Goal: Information Seeking & Learning: Learn about a topic

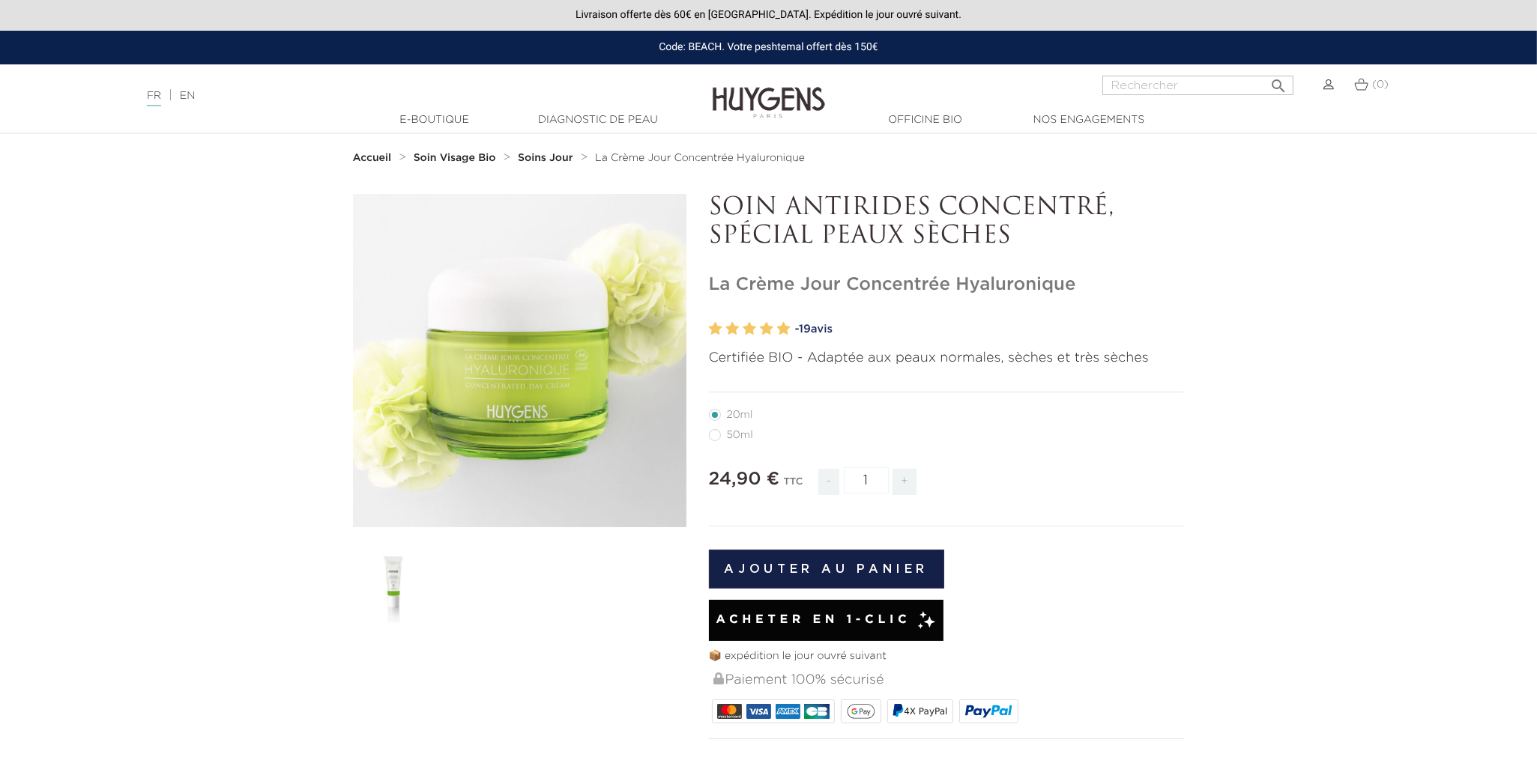
click at [1265, 321] on section "  " at bounding box center [768, 662] width 1537 height 937
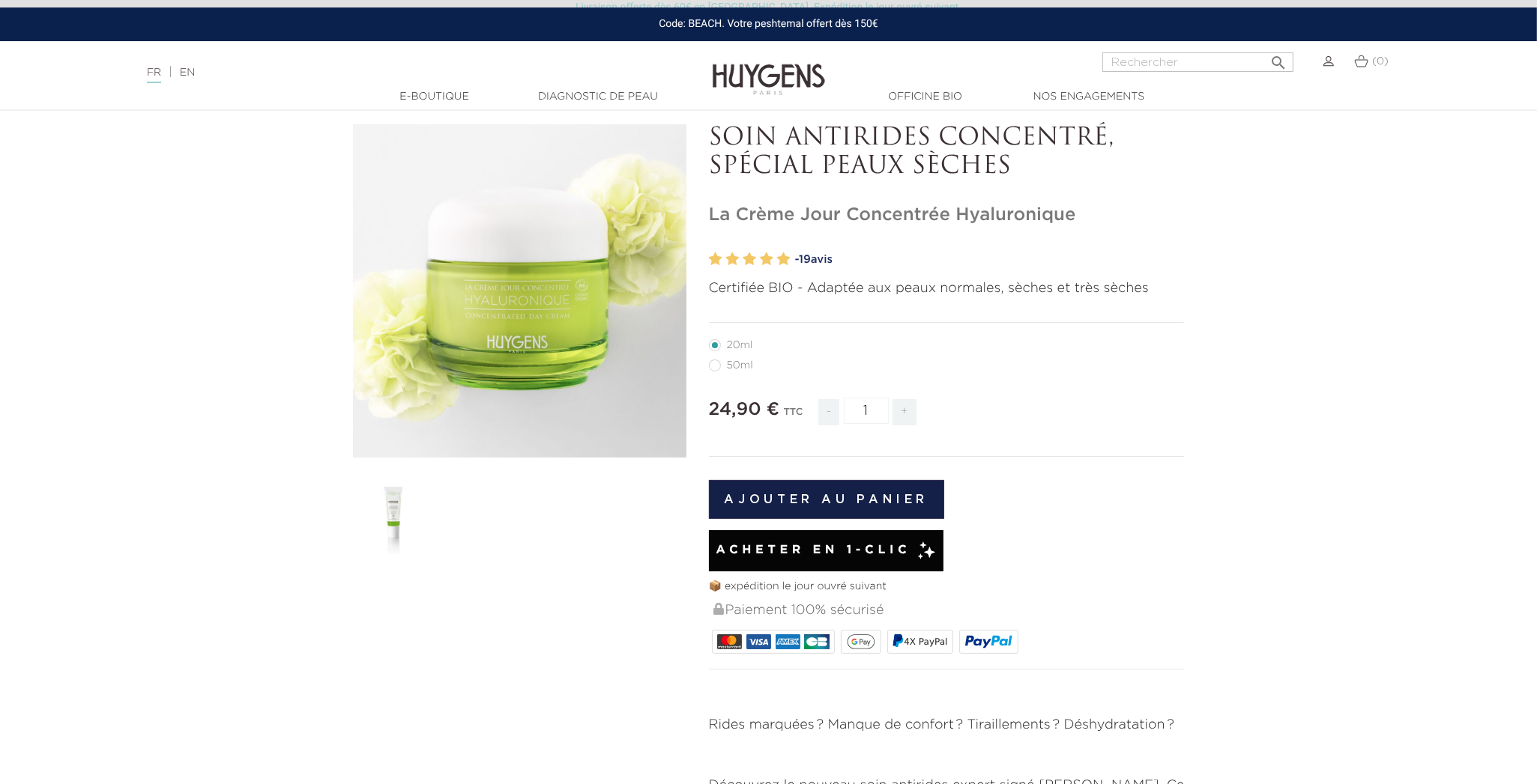
scroll to position [73, 0]
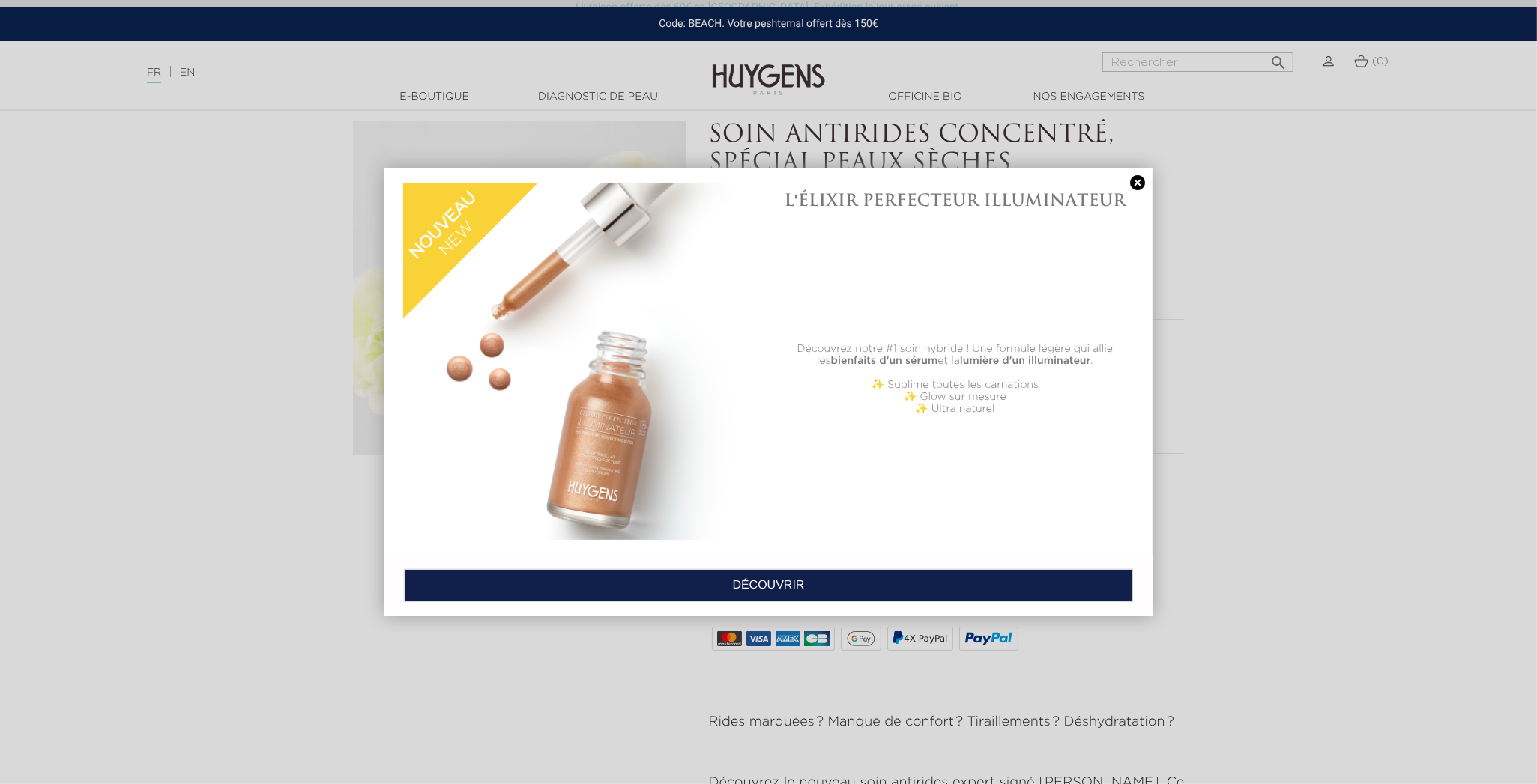
click at [1141, 186] on link at bounding box center [1137, 184] width 21 height 16
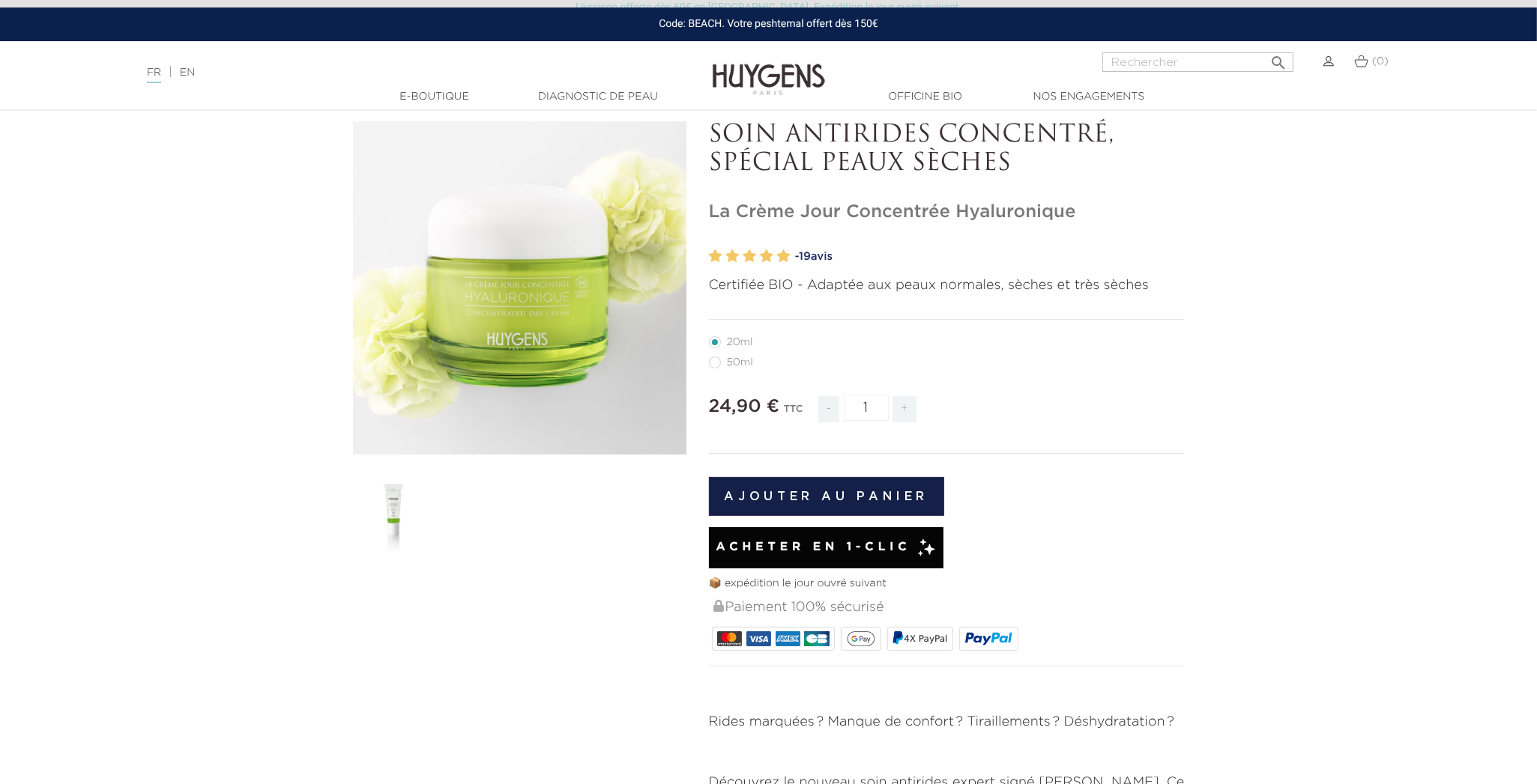
scroll to position [77, 0]
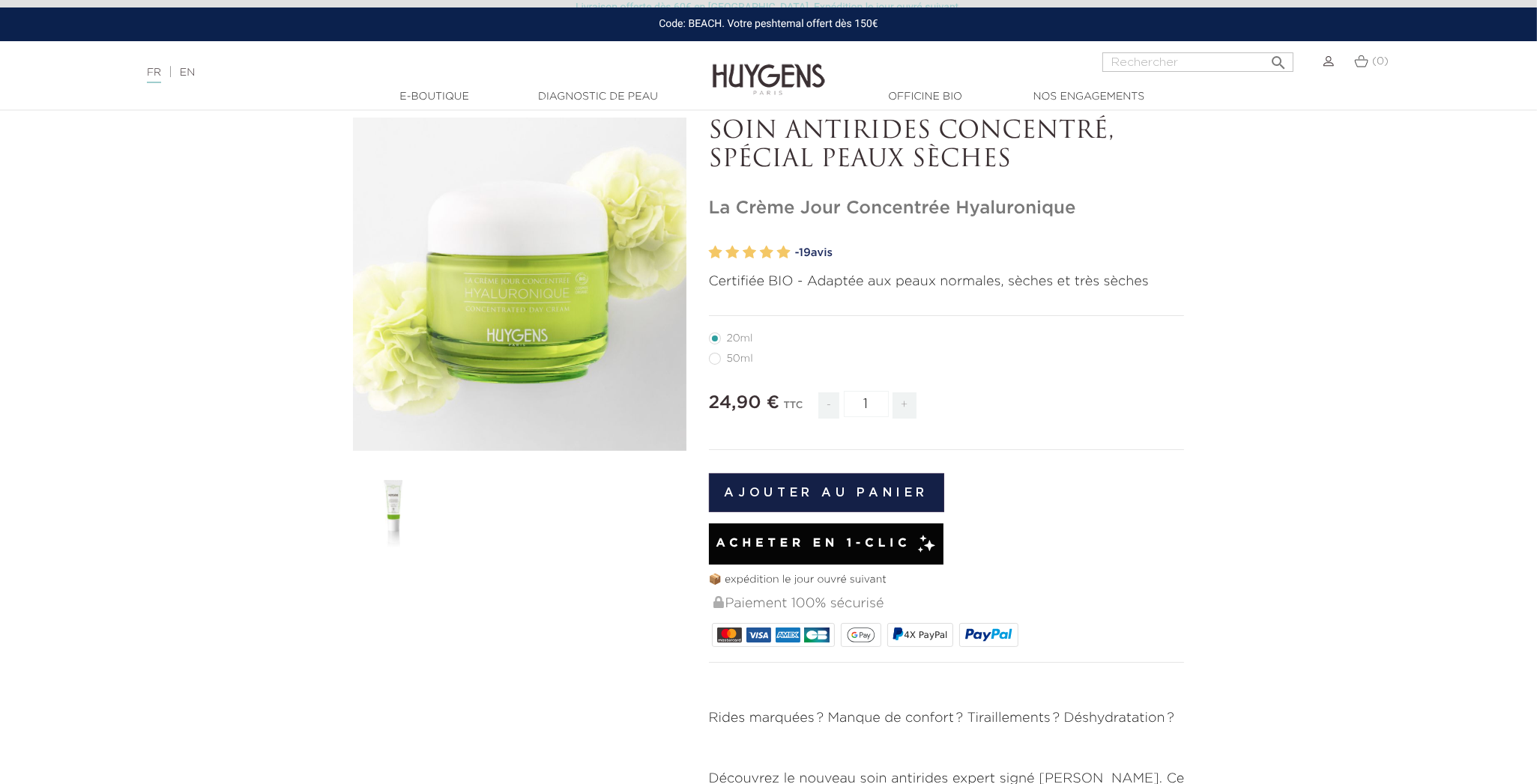
click at [736, 357] on label4"] "50ml" at bounding box center [740, 359] width 62 height 12
radio input "true"
click at [717, 339] on label27"] "20ml" at bounding box center [740, 338] width 62 height 12
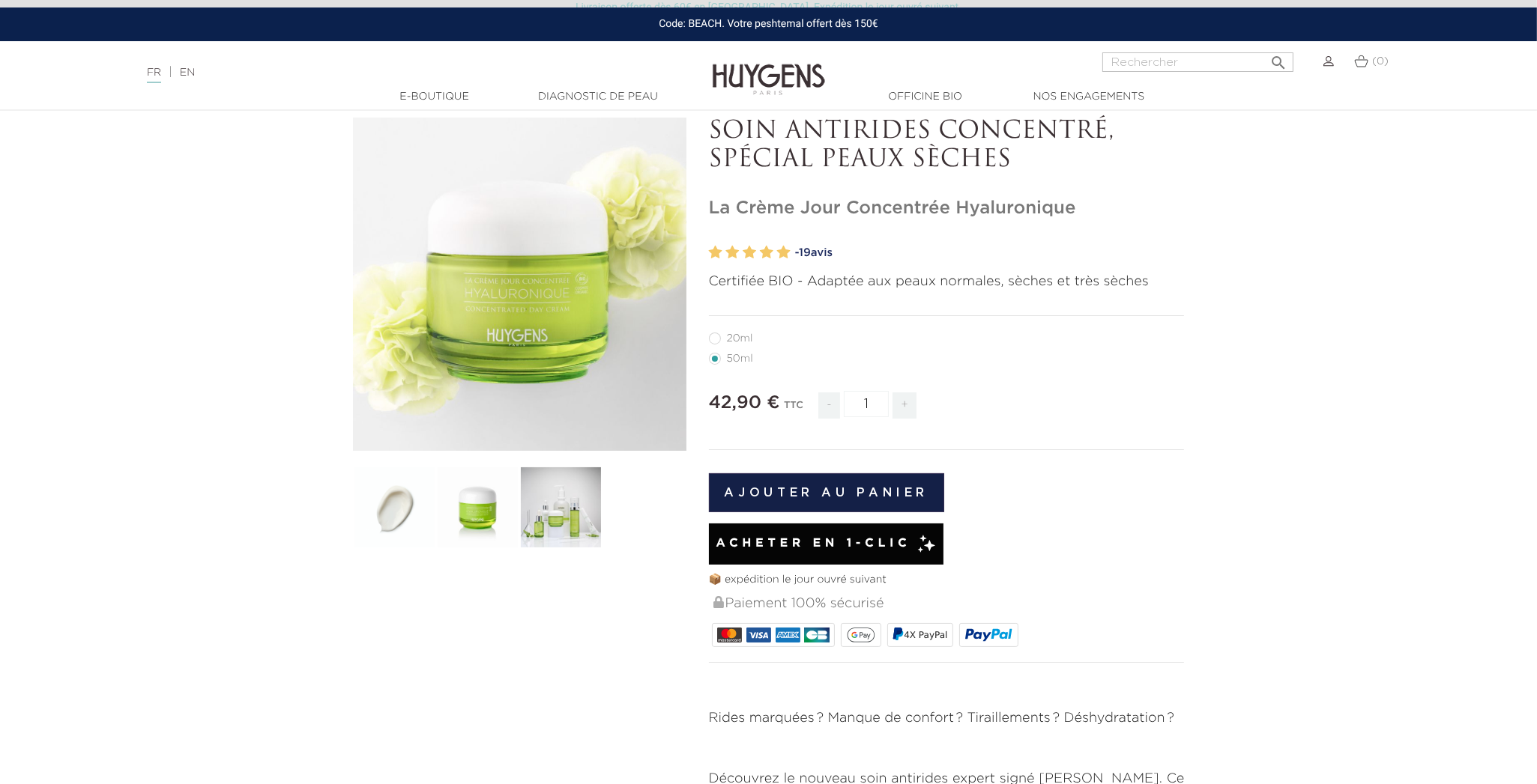
radio input "true"
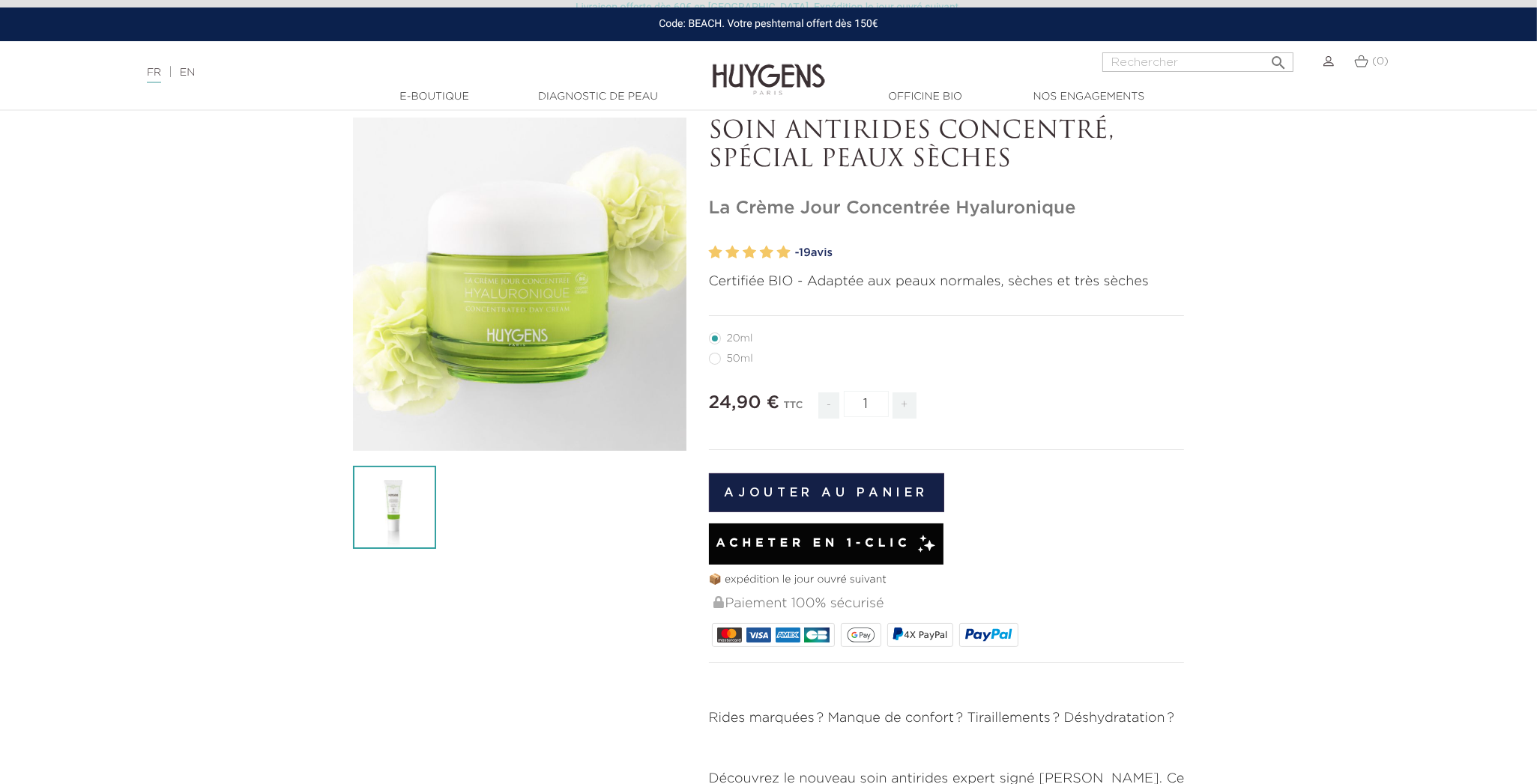
click at [408, 502] on img at bounding box center [394, 507] width 83 height 83
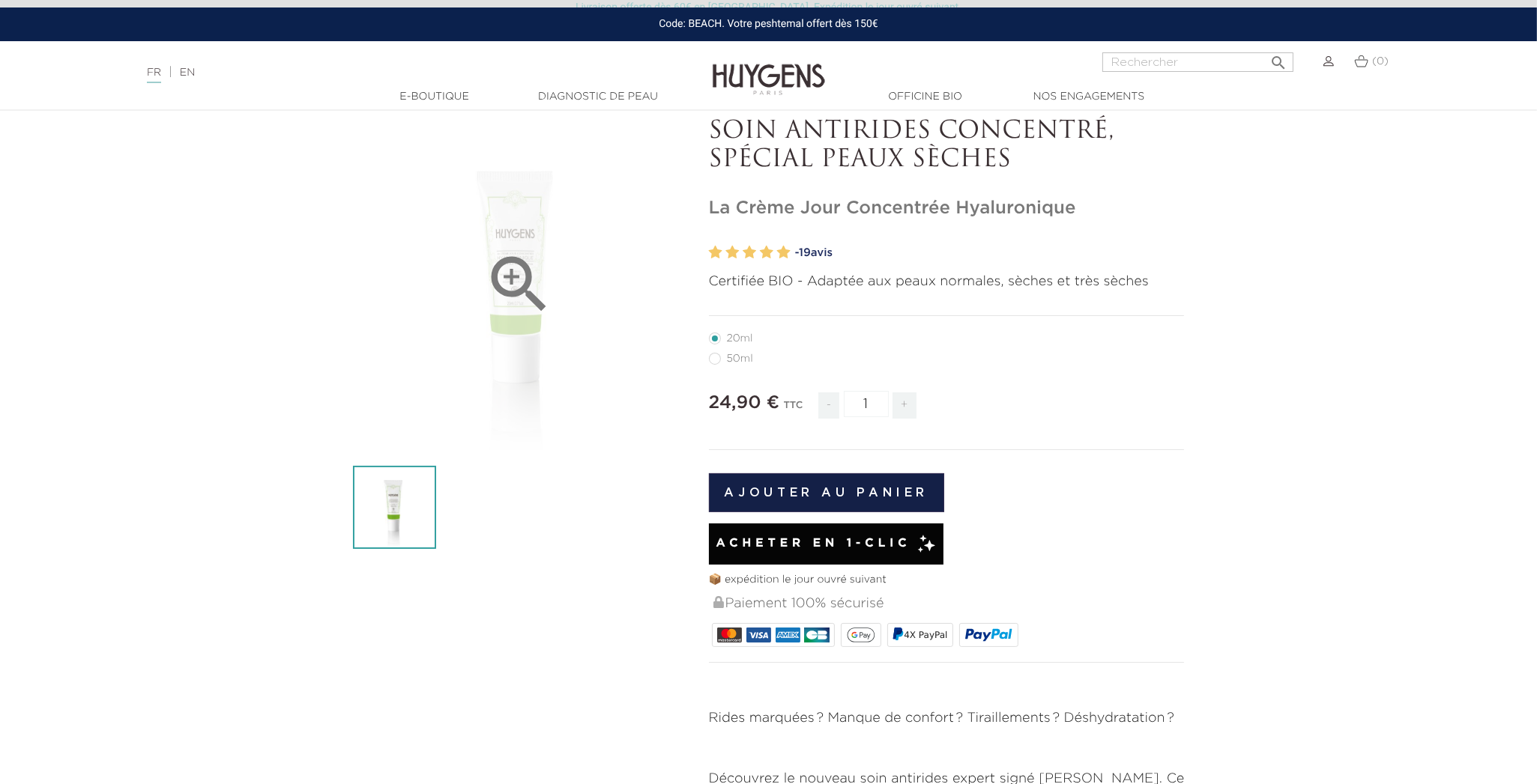
click at [520, 301] on icon "" at bounding box center [519, 284] width 75 height 75
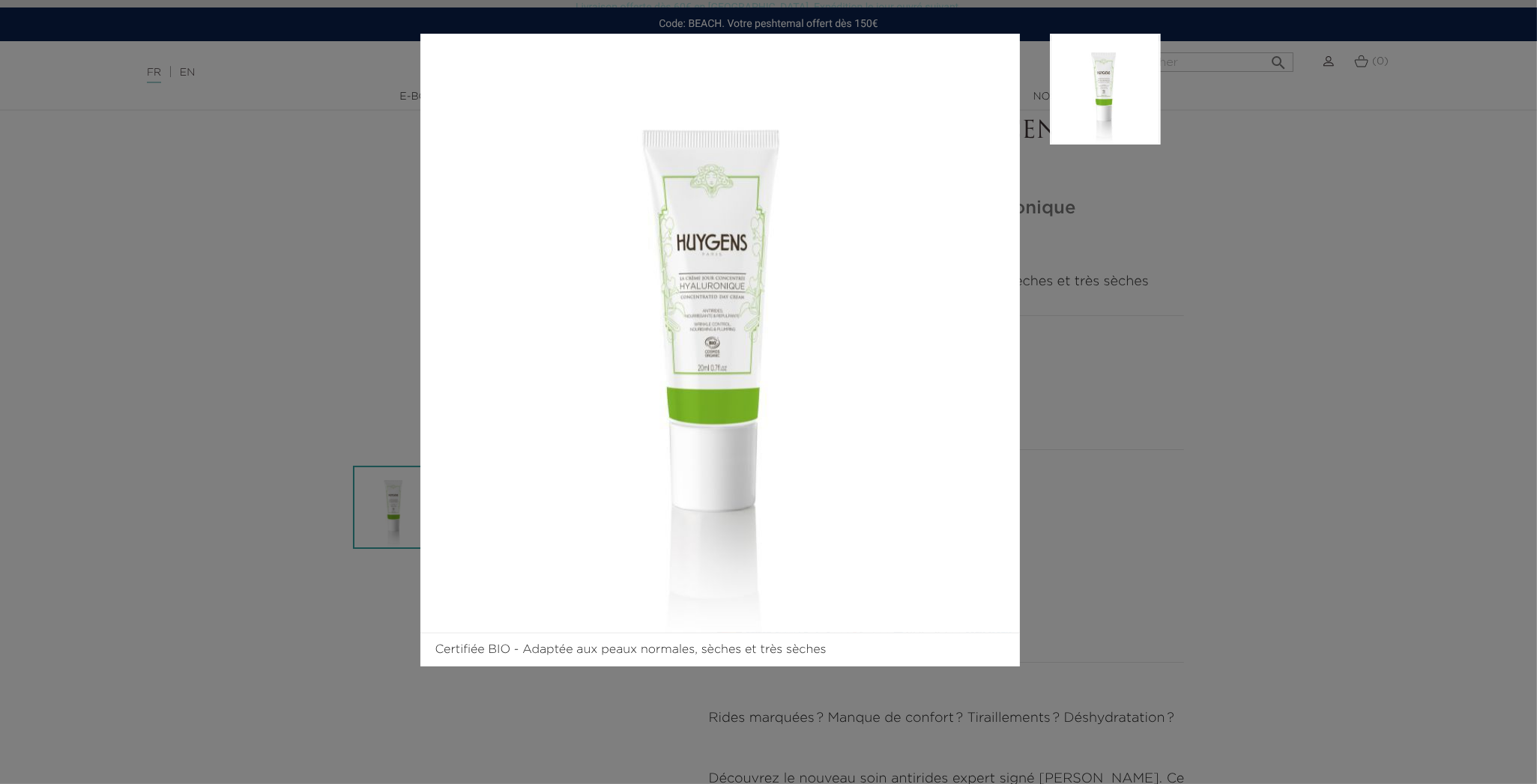
click at [1256, 139] on div "Certifiée BIO - Adaptée aux peaux normales, sèches et très sèches" at bounding box center [768, 392] width 1537 height 784
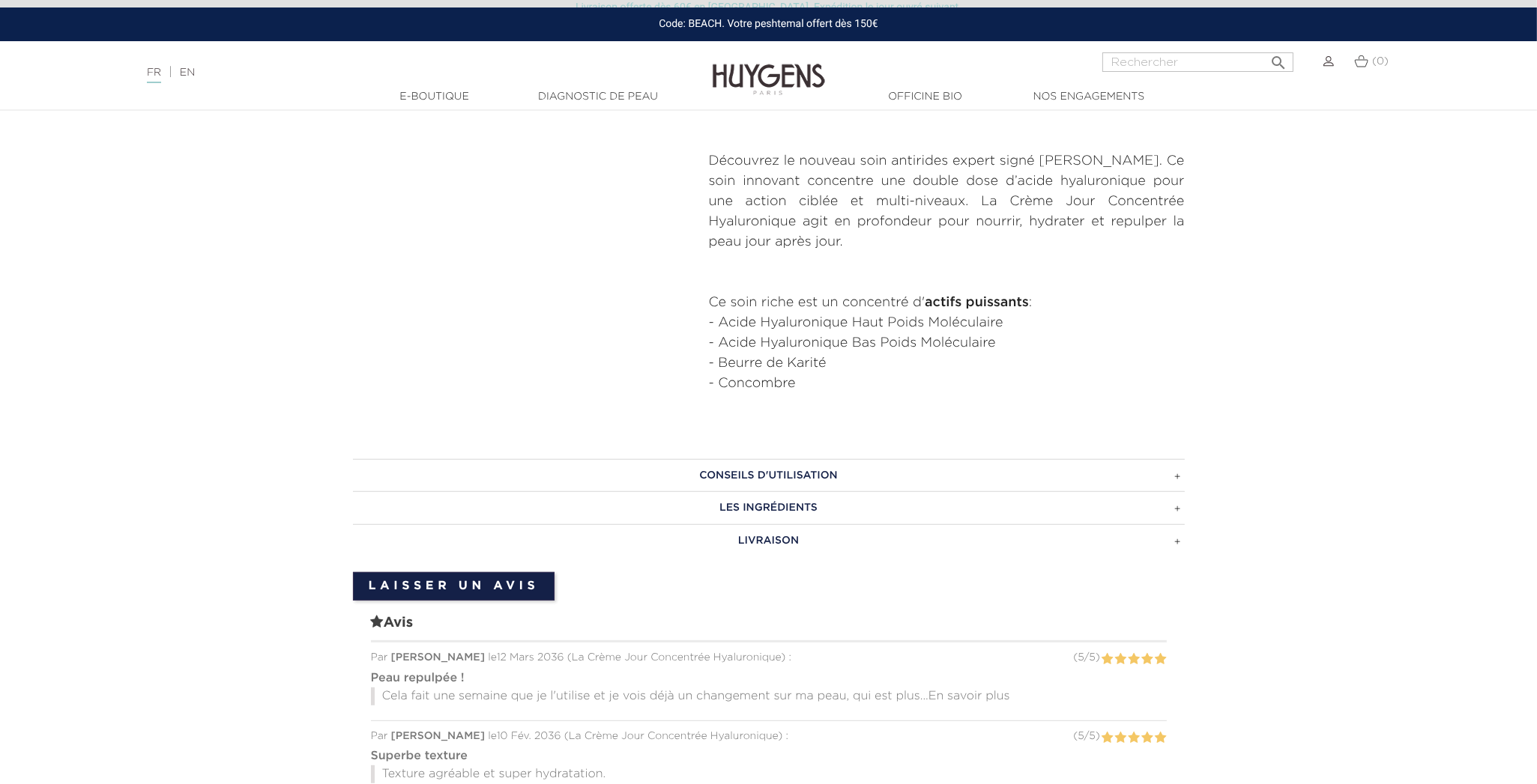
scroll to position [695, 0]
click at [814, 471] on h3 "Conseils d'utilisation" at bounding box center [769, 475] width 832 height 33
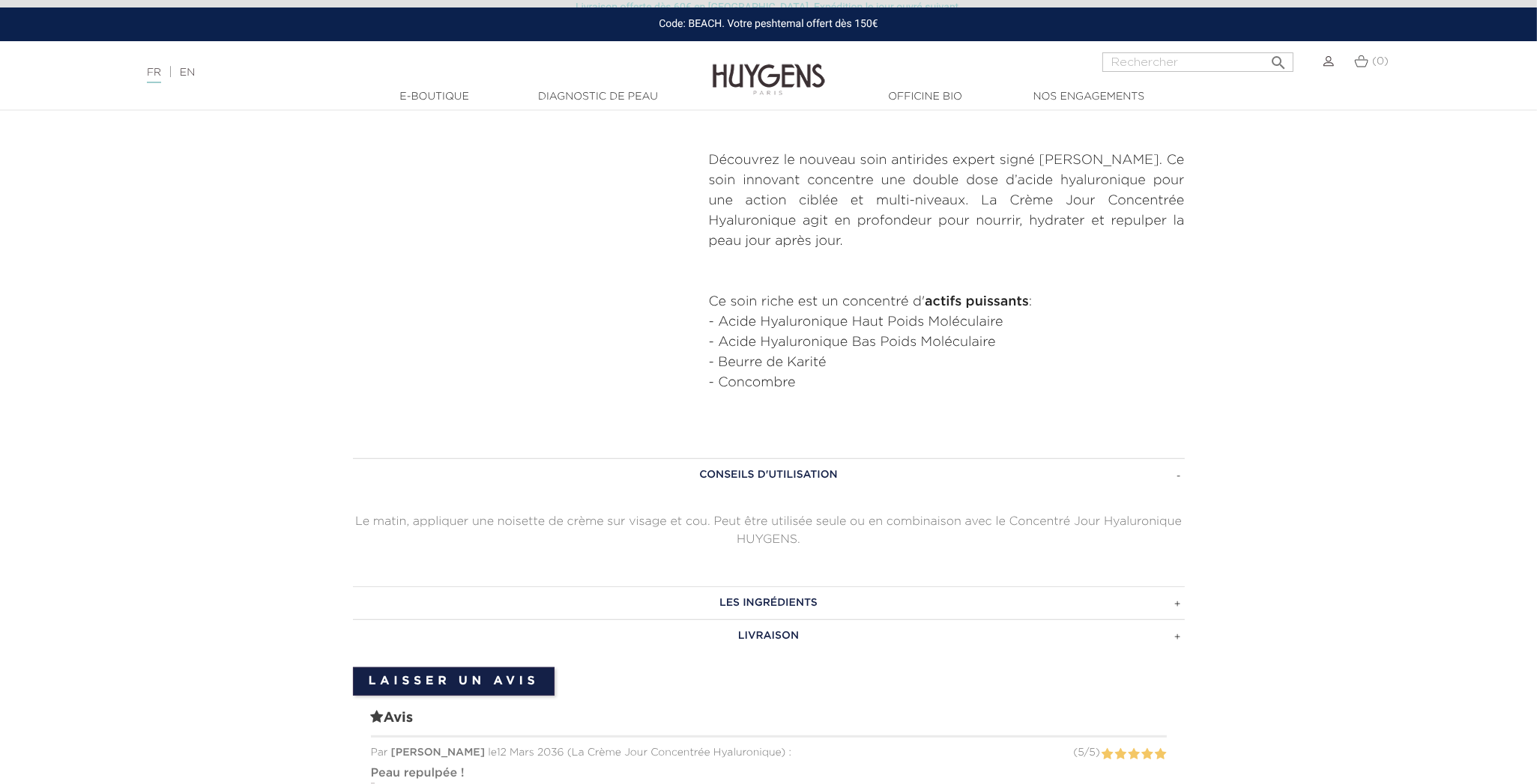
scroll to position [727, 0]
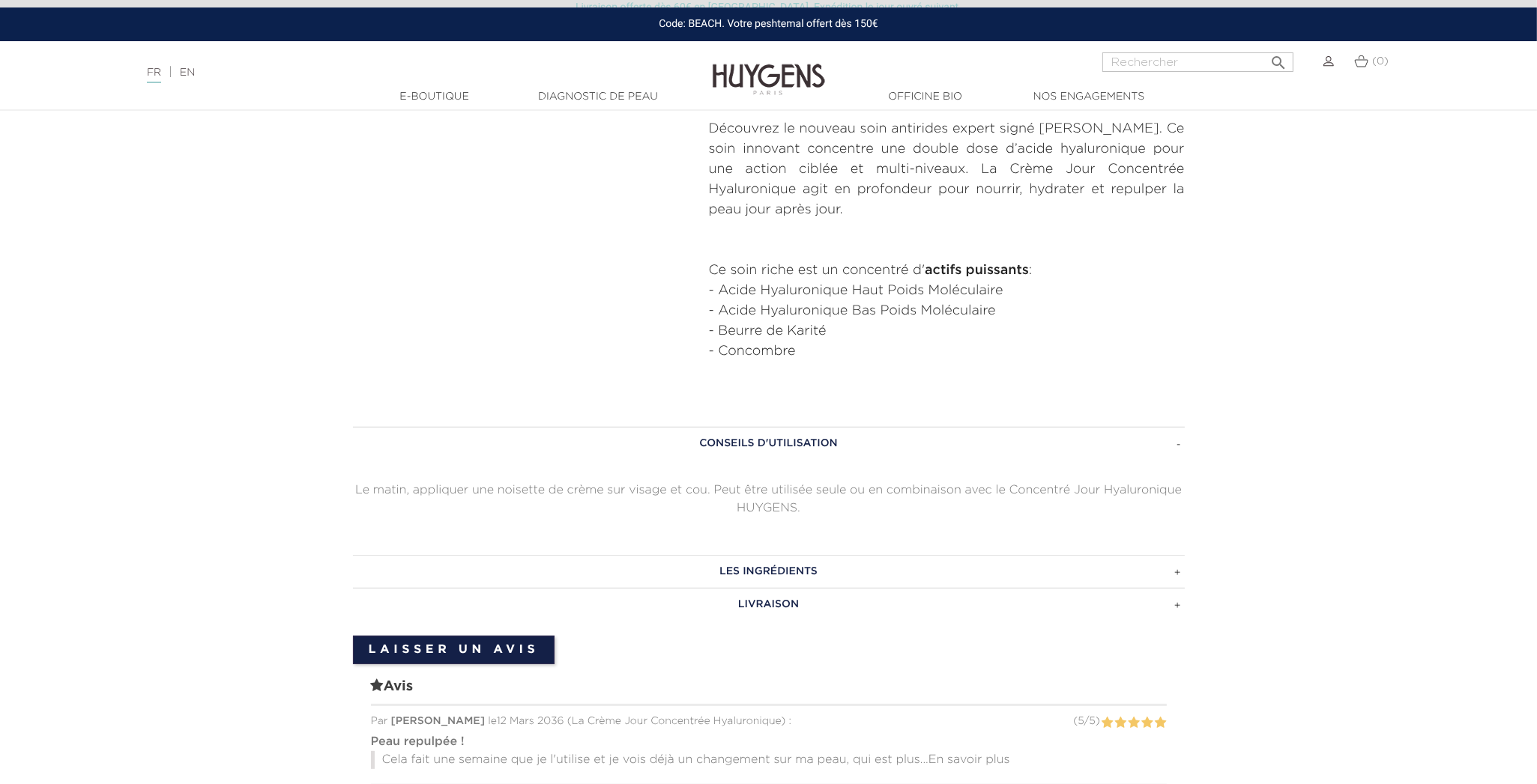
click at [812, 568] on h3 "Les ingrédients" at bounding box center [769, 571] width 832 height 33
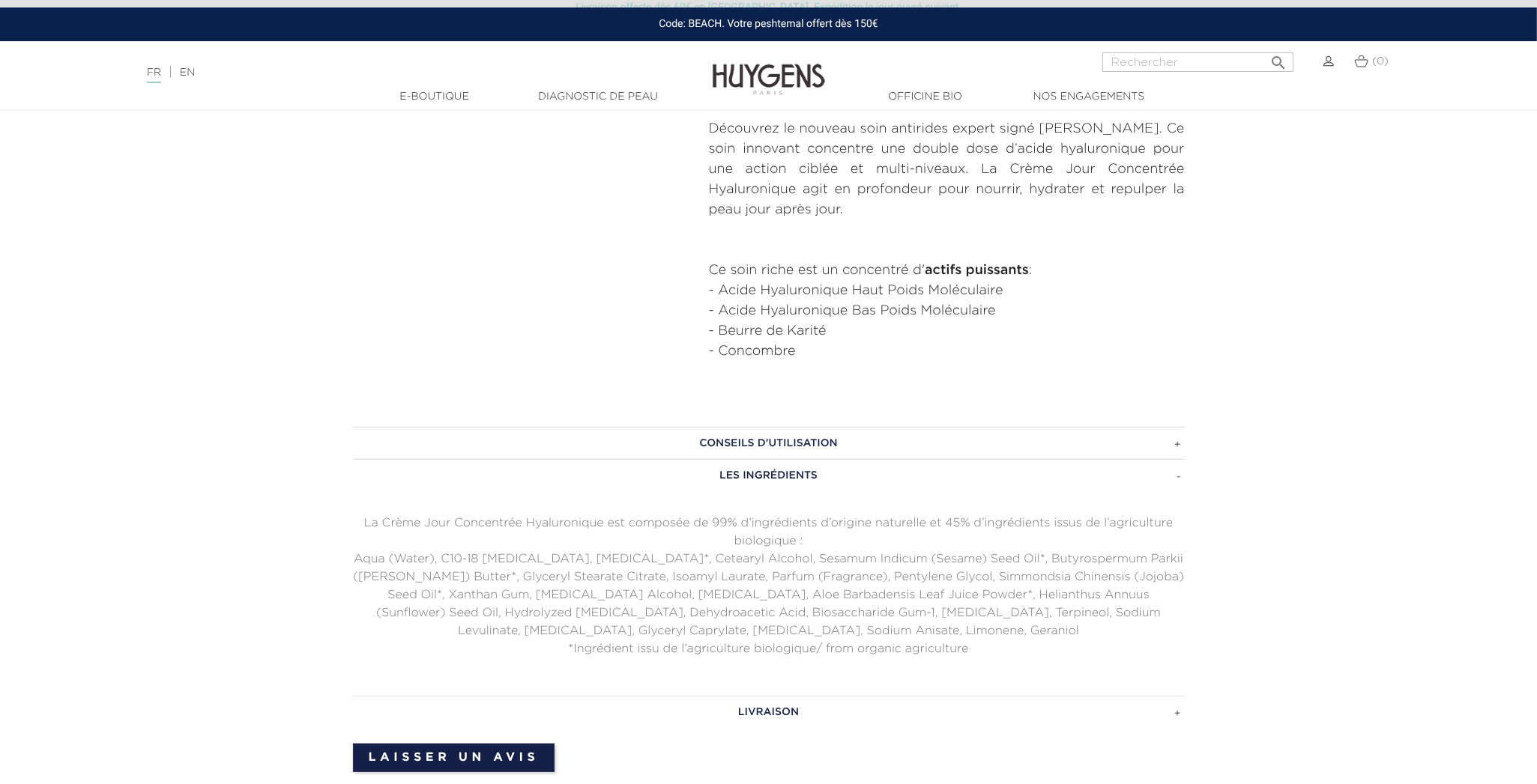
drag, startPoint x: 795, startPoint y: 496, endPoint x: 801, endPoint y: 488, distance: 10.0
click at [796, 496] on div "Les ingrédients La Crème Jour Concentrée Hyaluronique est composée de 99% d’ing…" at bounding box center [769, 558] width 832 height 199
click at [802, 483] on h3 "Les ingrédients" at bounding box center [769, 475] width 832 height 33
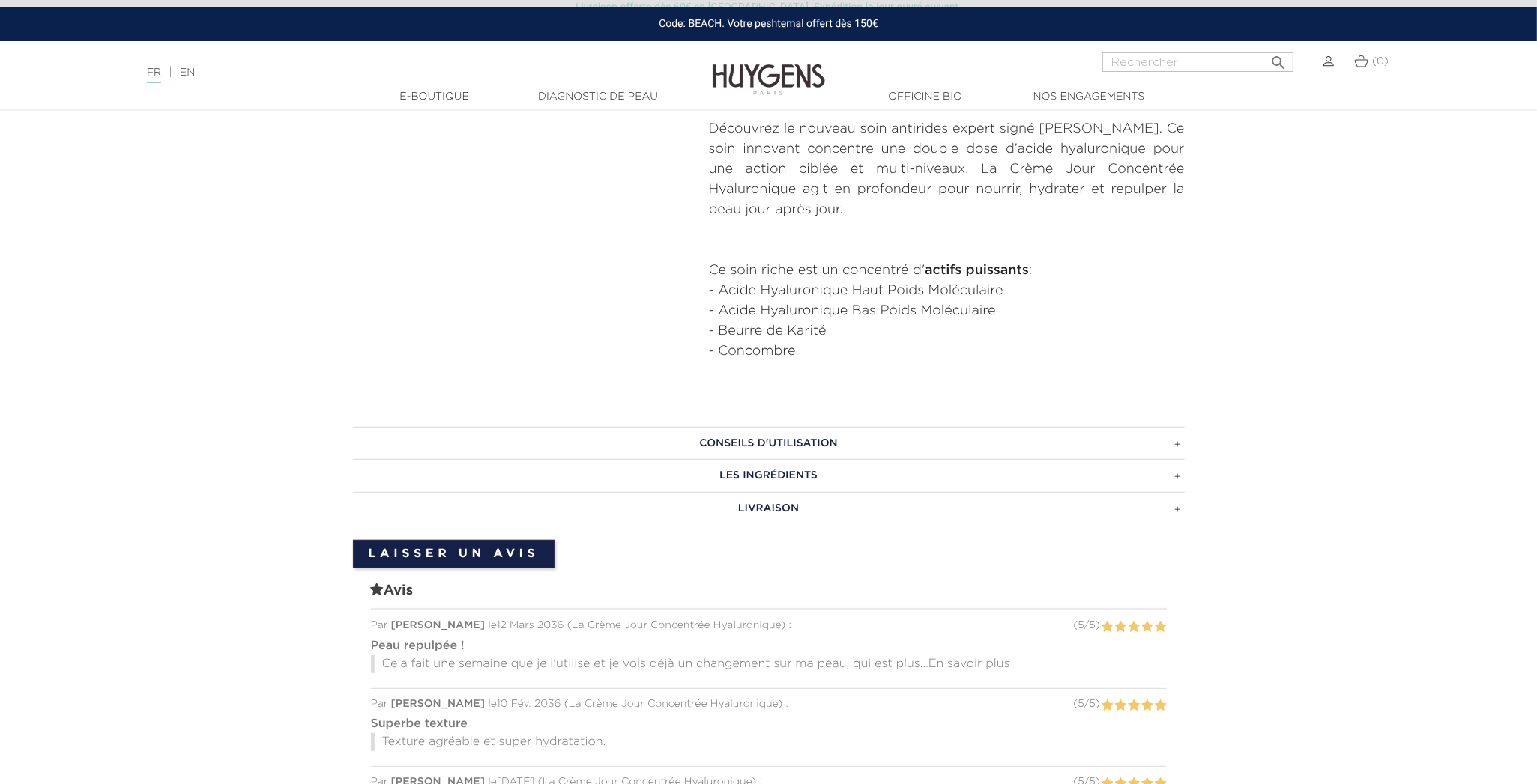
click at [823, 453] on h3 "Conseils d'utilisation" at bounding box center [769, 443] width 832 height 33
click at [820, 432] on h3 "Conseils d'utilisation" at bounding box center [769, 443] width 832 height 33
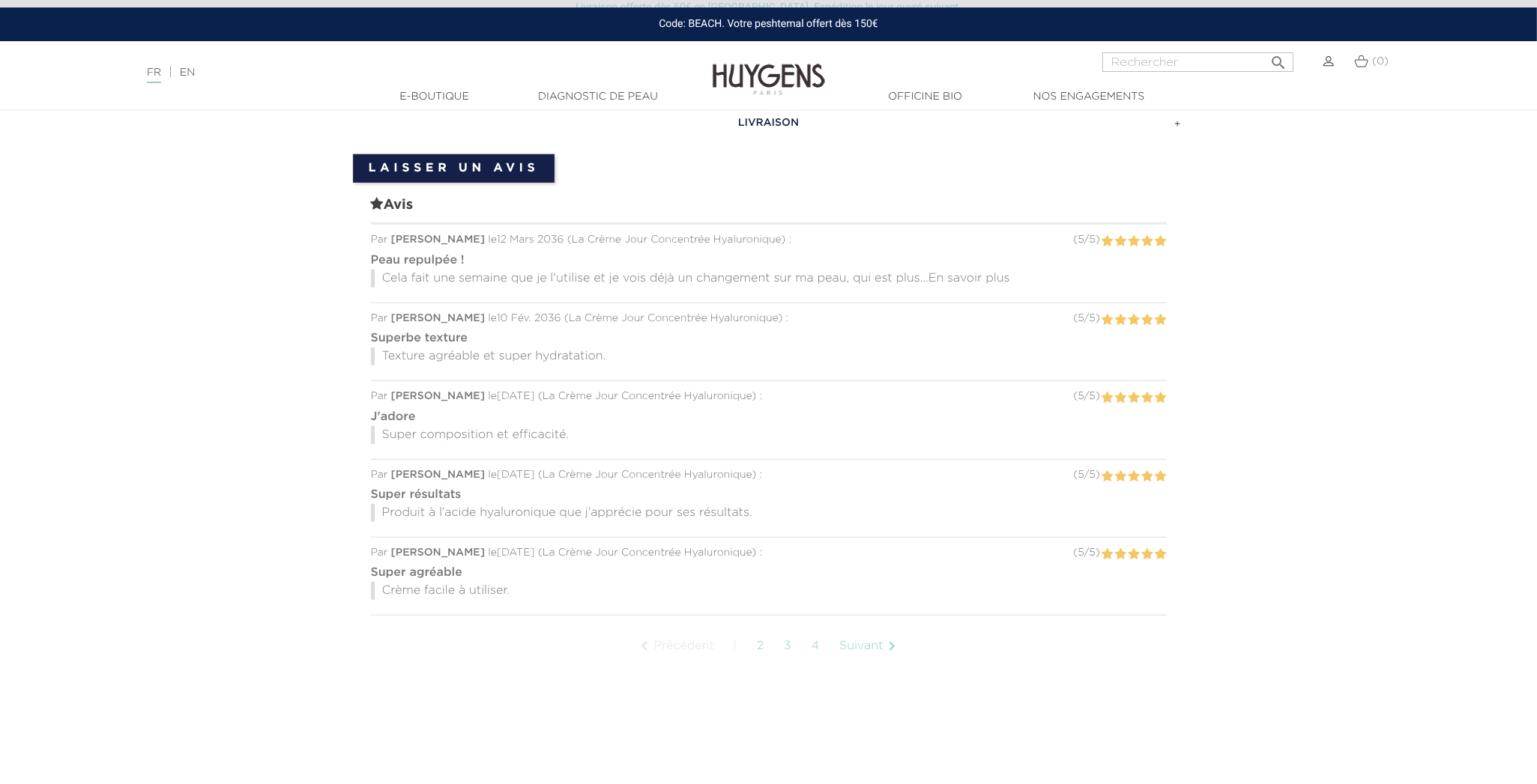
scroll to position [1211, 0]
click at [995, 271] on span "En savoir plus" at bounding box center [969, 276] width 81 height 12
click at [766, 641] on link "2" at bounding box center [761, 643] width 23 height 37
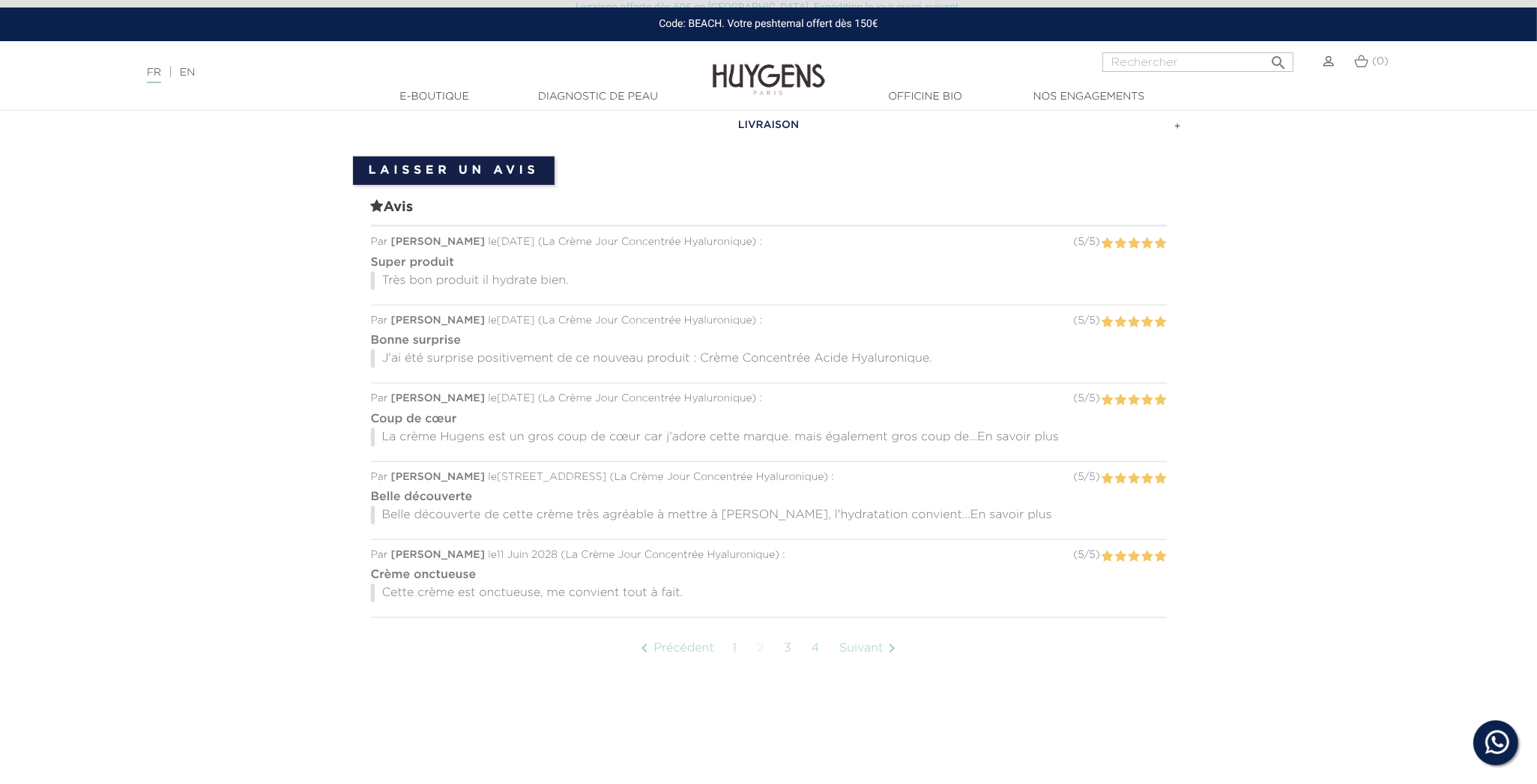
click at [1033, 432] on span "En savoir plus" at bounding box center [1017, 438] width 81 height 12
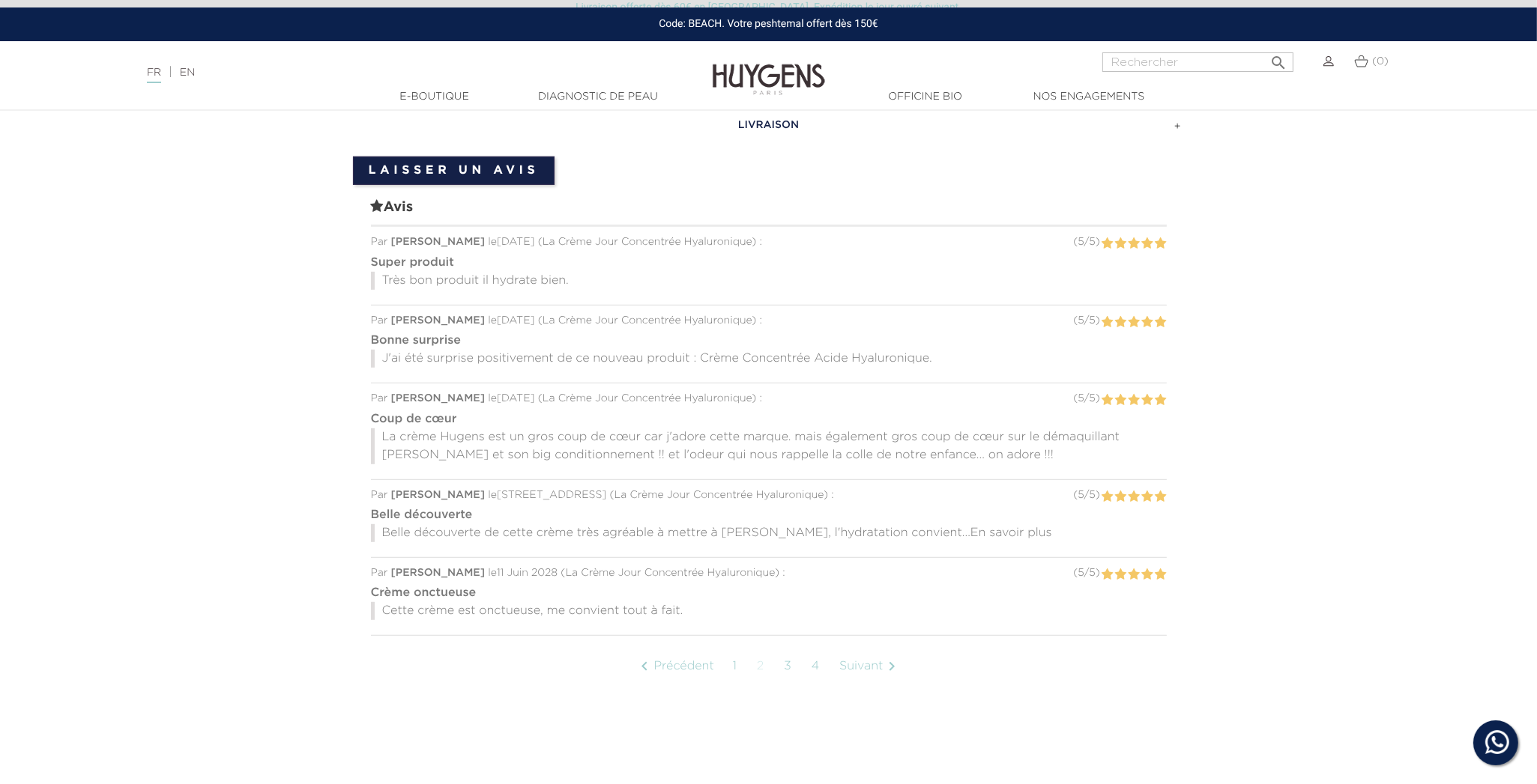
click at [970, 533] on span "En savoir plus" at bounding box center [1011, 533] width 81 height 12
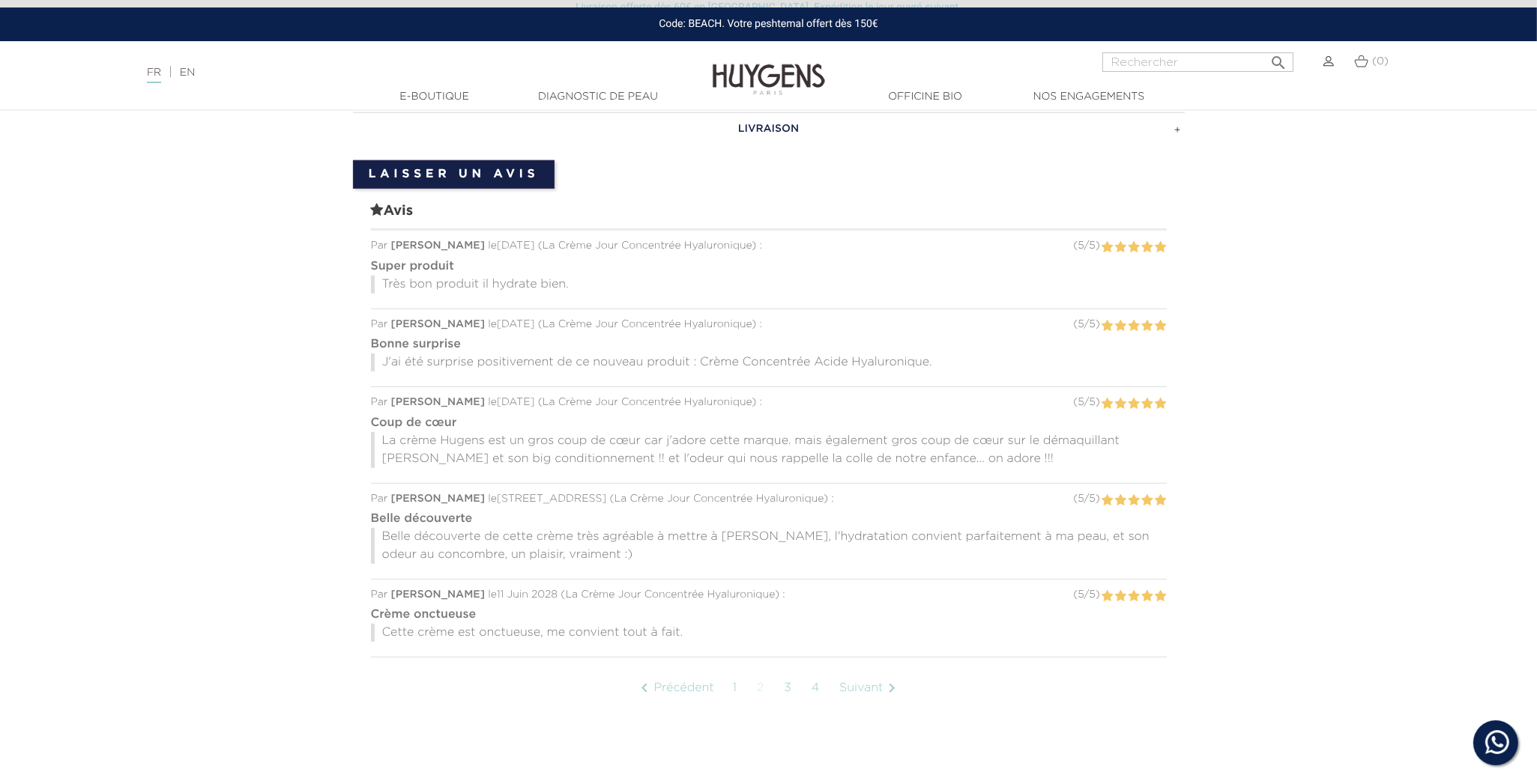
click at [787, 684] on link "3" at bounding box center [788, 688] width 24 height 37
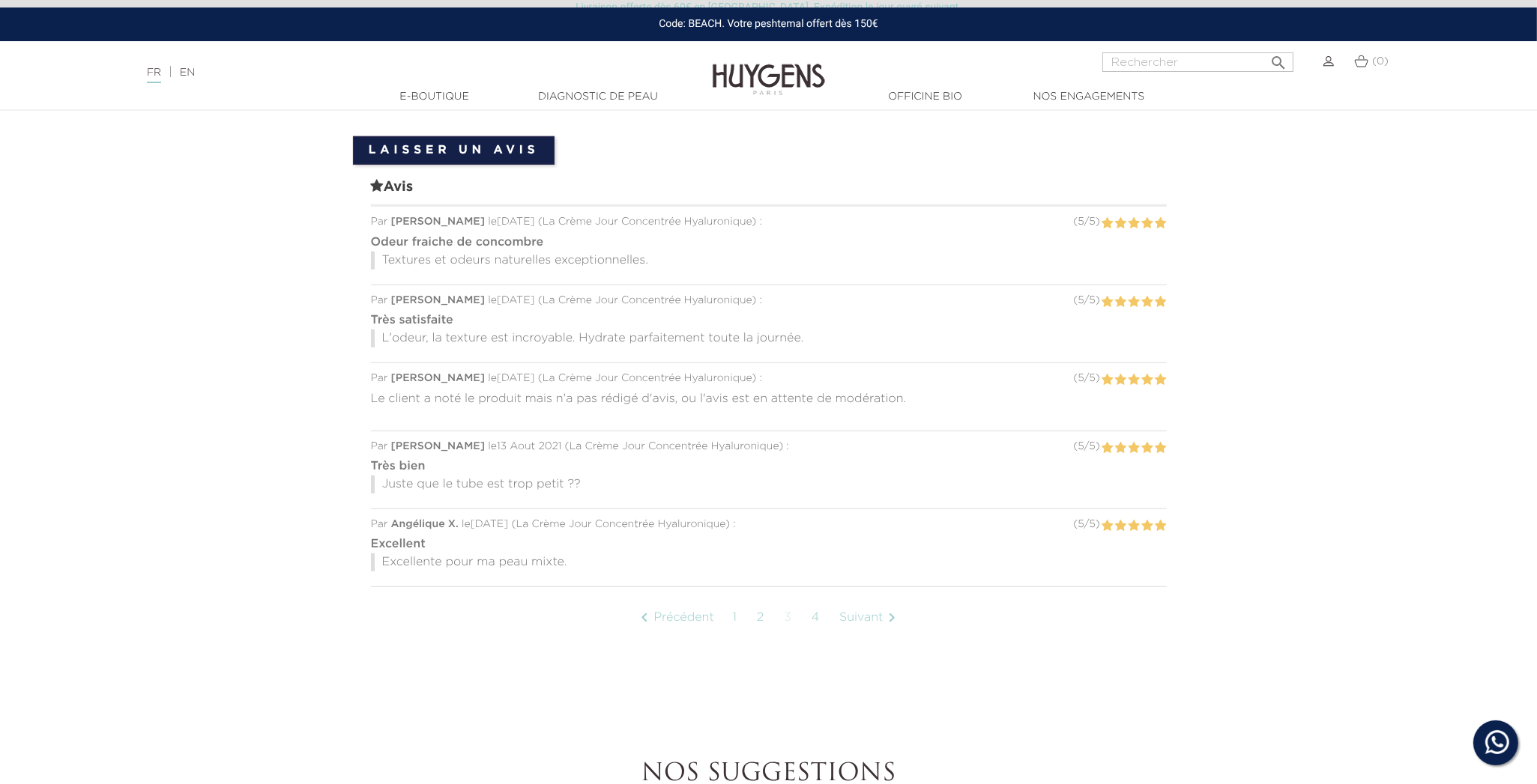
scroll to position [1127, 0]
click at [812, 621] on link "4" at bounding box center [816, 621] width 25 height 37
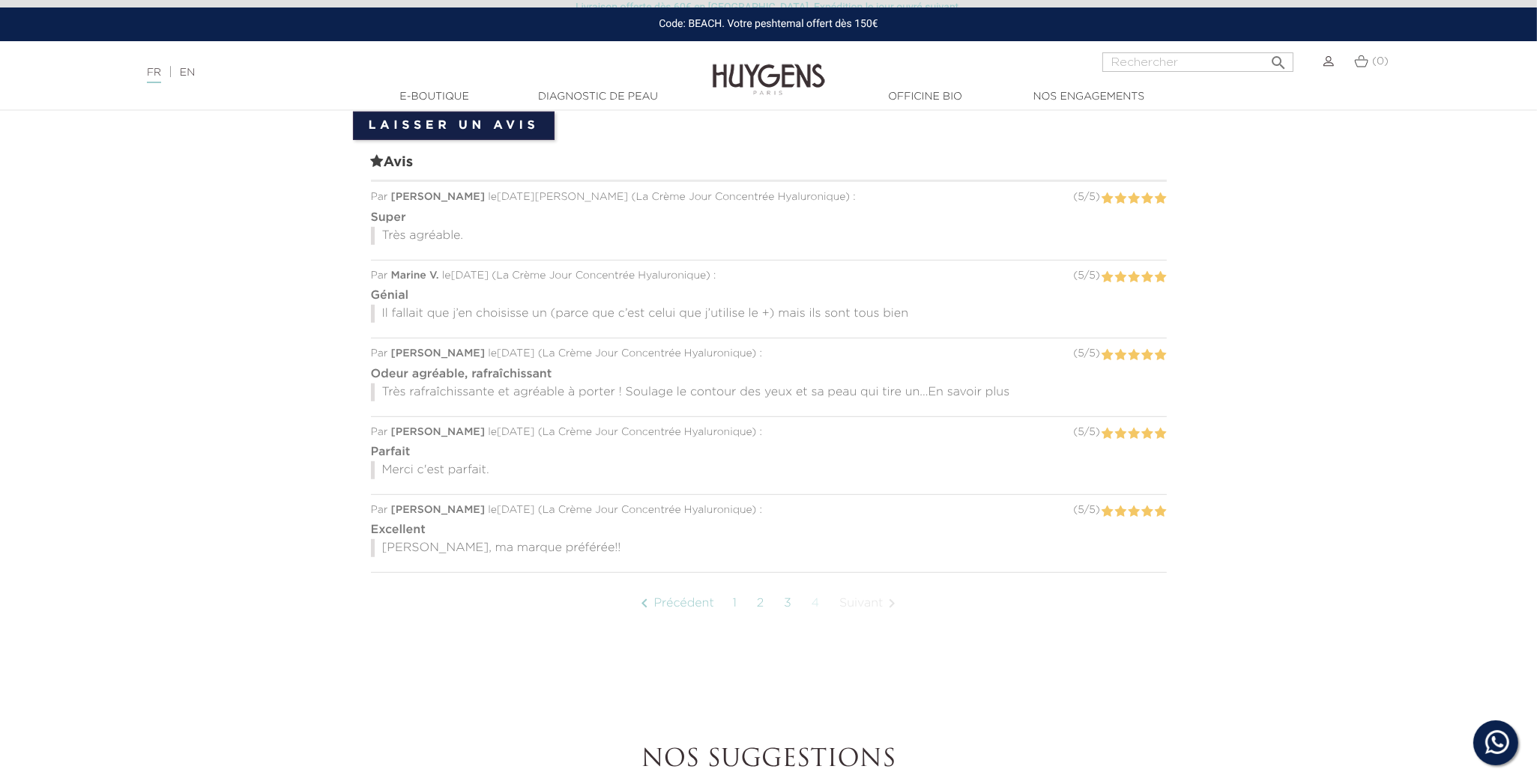
scroll to position [1151, 0]
click at [996, 397] on span "En savoir plus" at bounding box center [969, 396] width 81 height 12
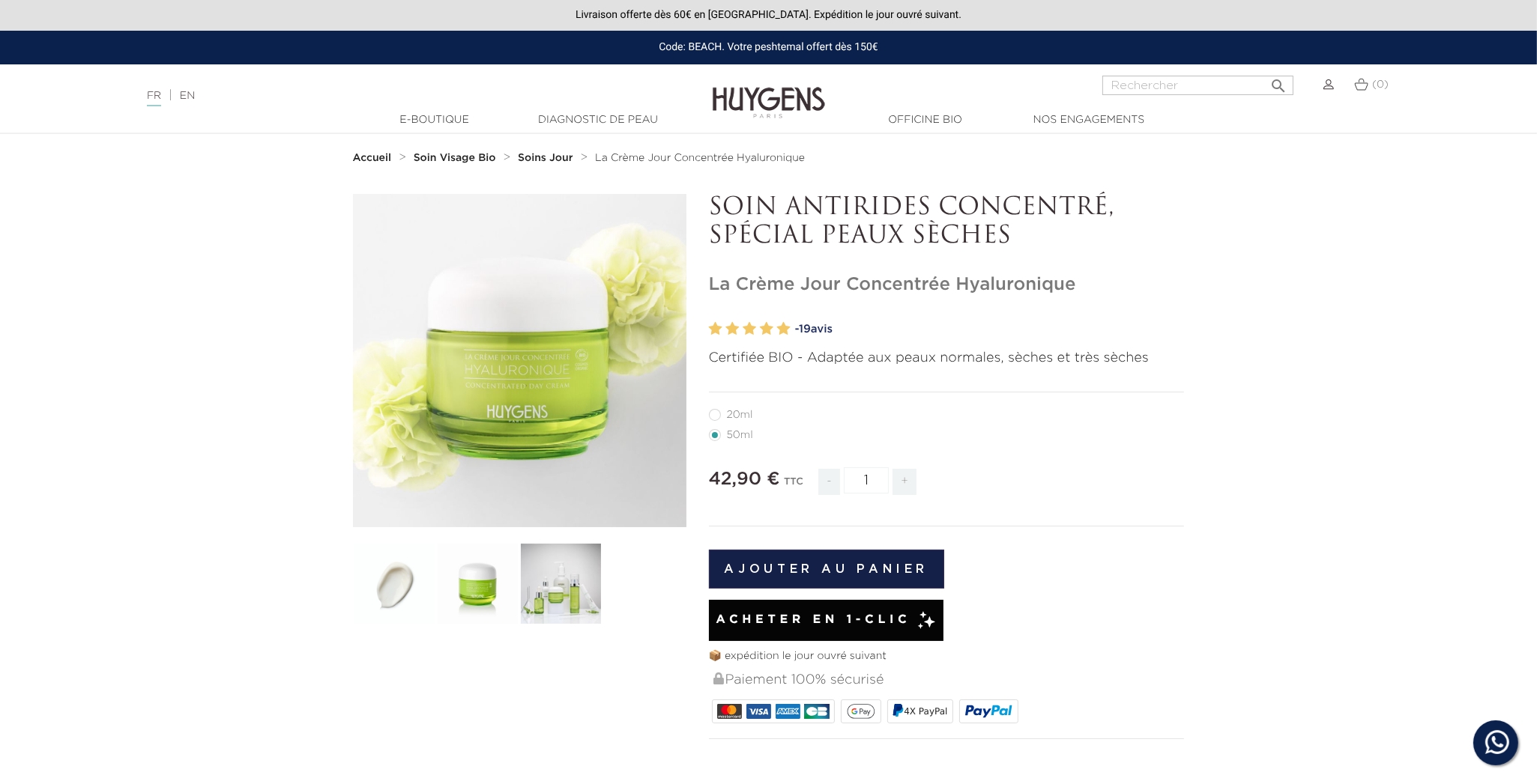
scroll to position [0, 0]
